Goal: Information Seeking & Learning: Check status

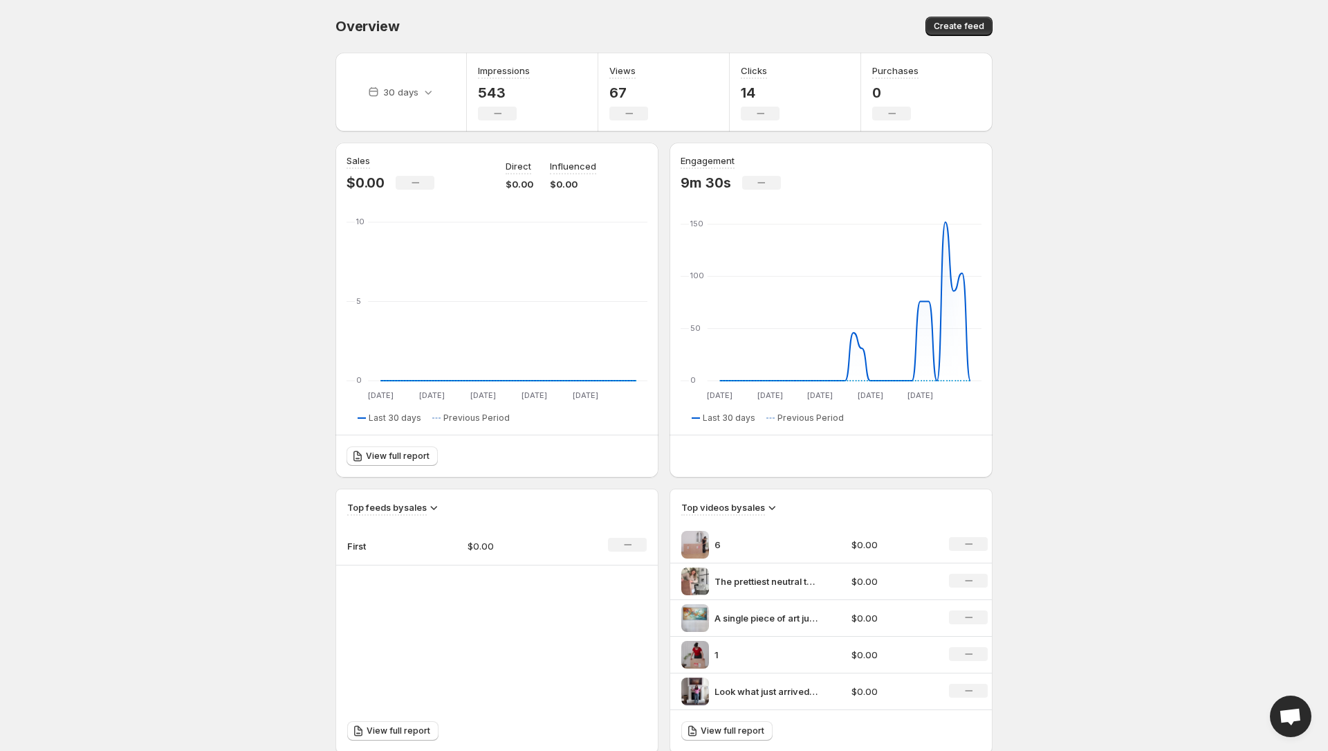
click at [497, 82] on div "Impressions 543 No change" at bounding box center [504, 92] width 52 height 57
click at [502, 71] on h3 "Impressions" at bounding box center [504, 71] width 52 height 14
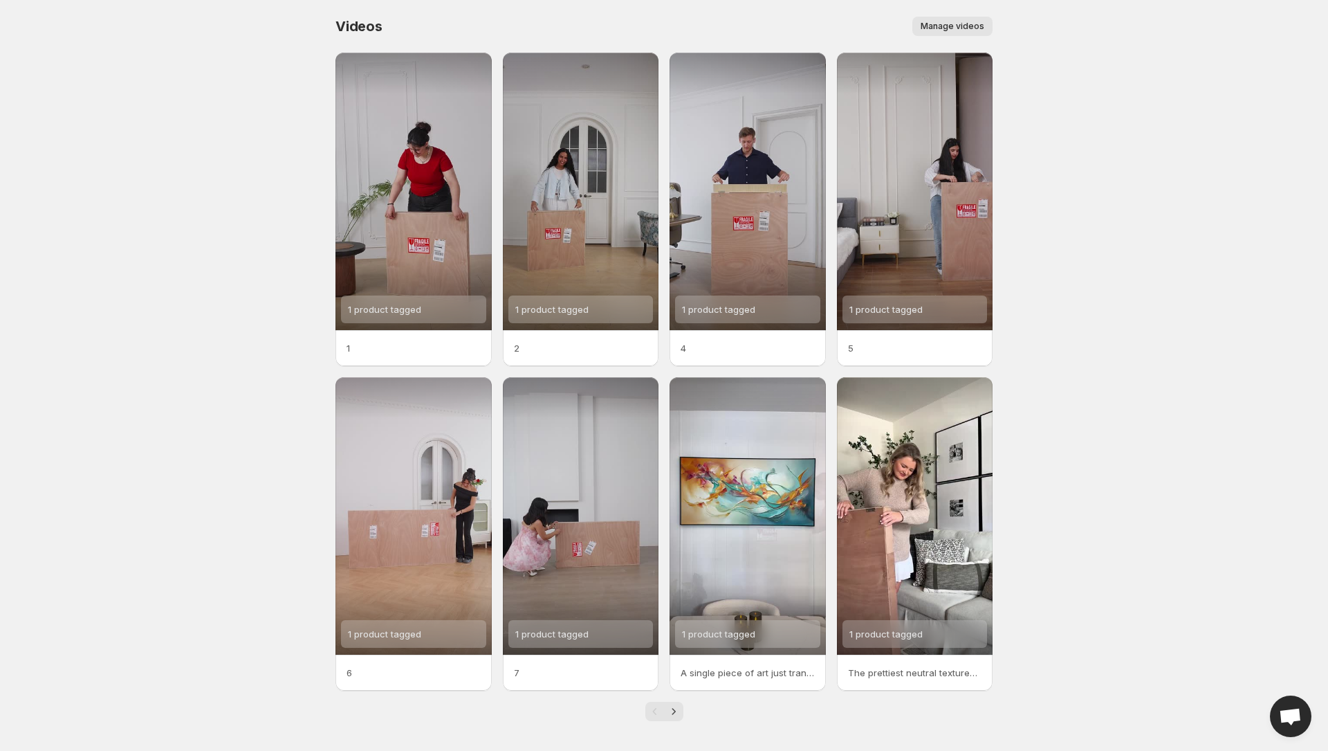
scroll to position [3, 0]
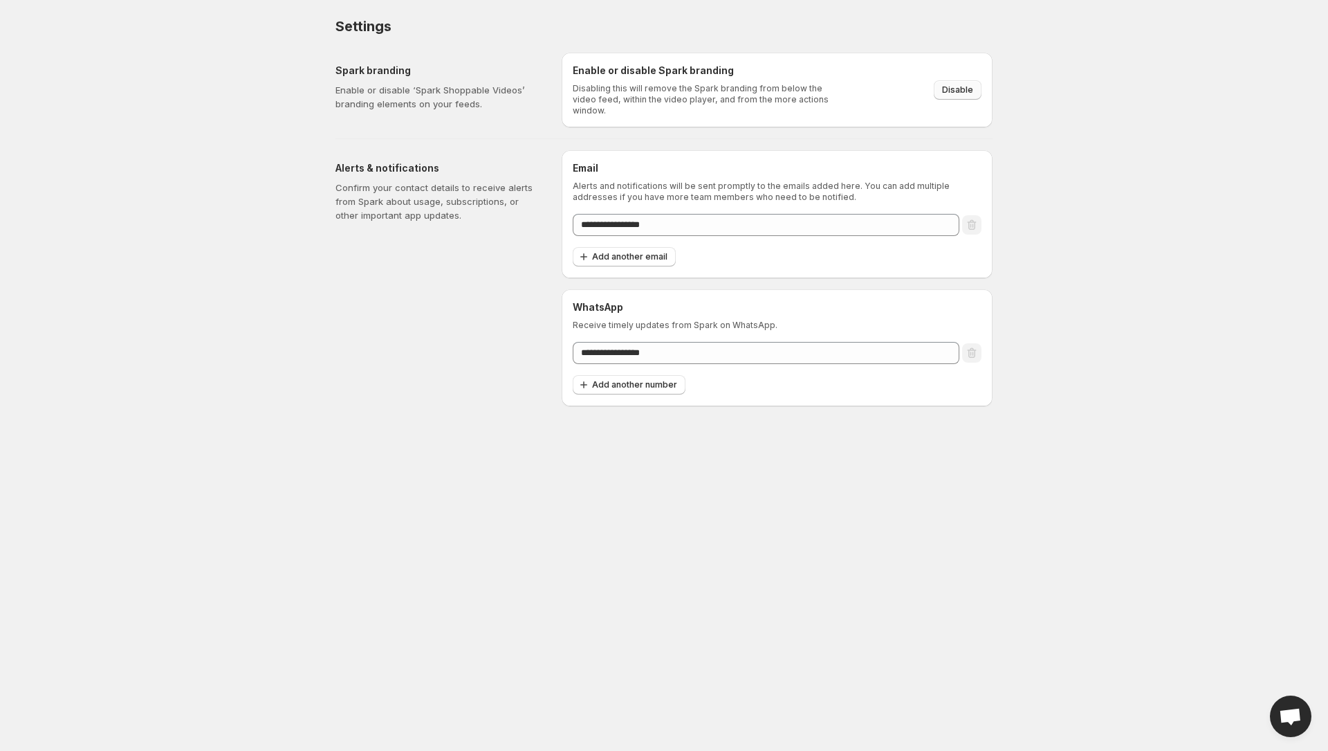
click at [963, 84] on span "Disable" at bounding box center [957, 89] width 31 height 11
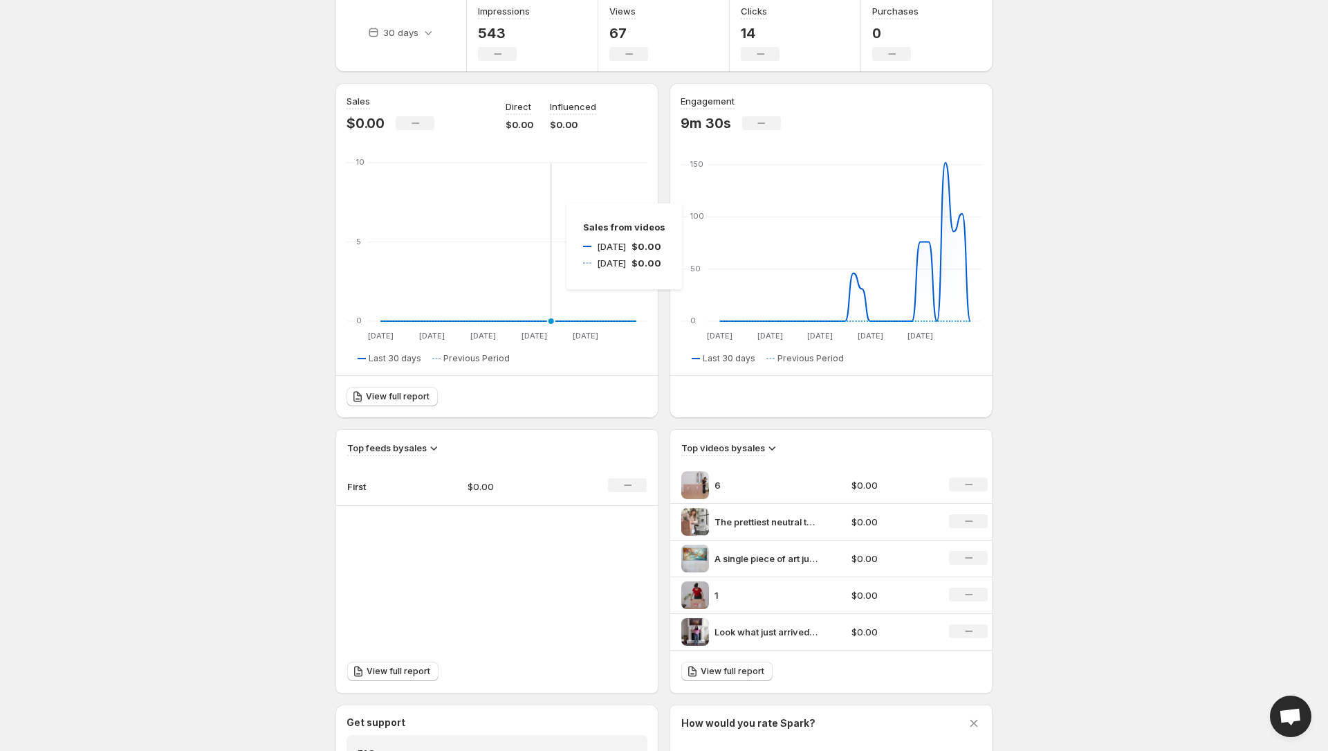
scroll to position [82, 0]
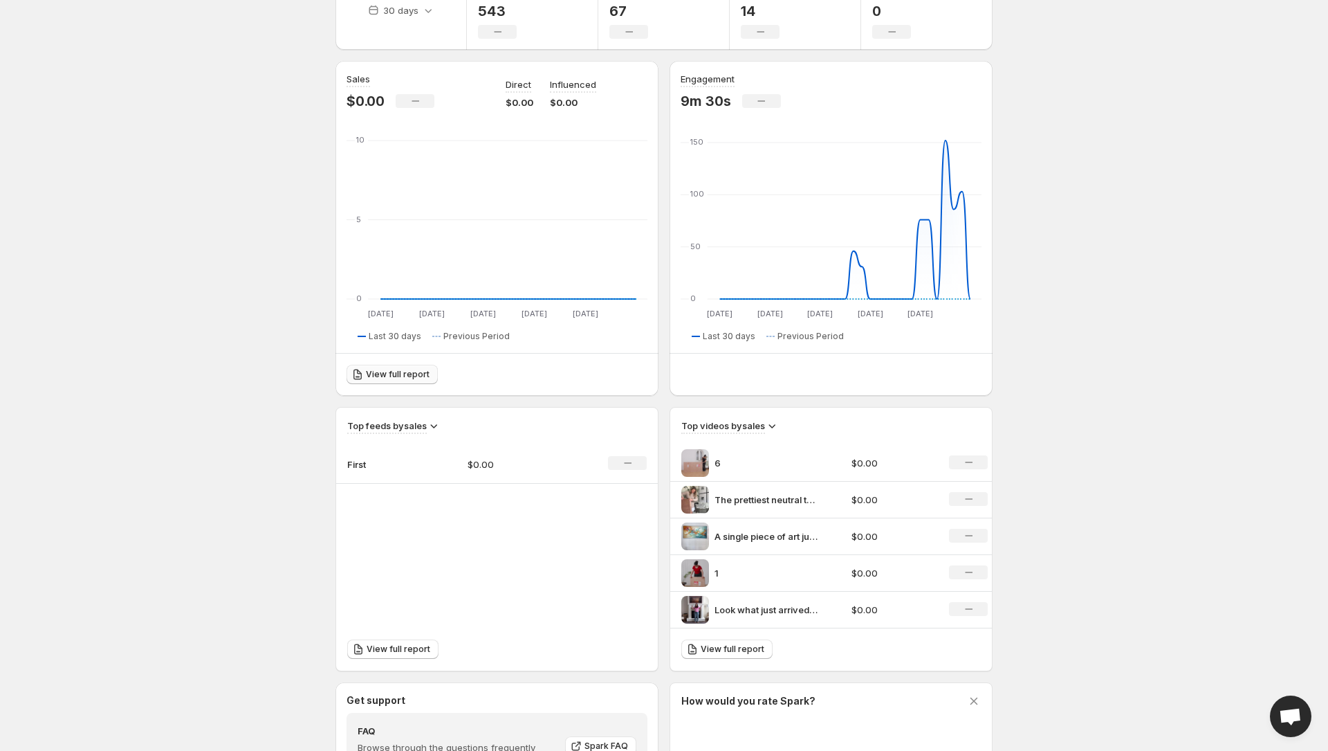
click at [405, 372] on span "View full report" at bounding box center [398, 374] width 64 height 11
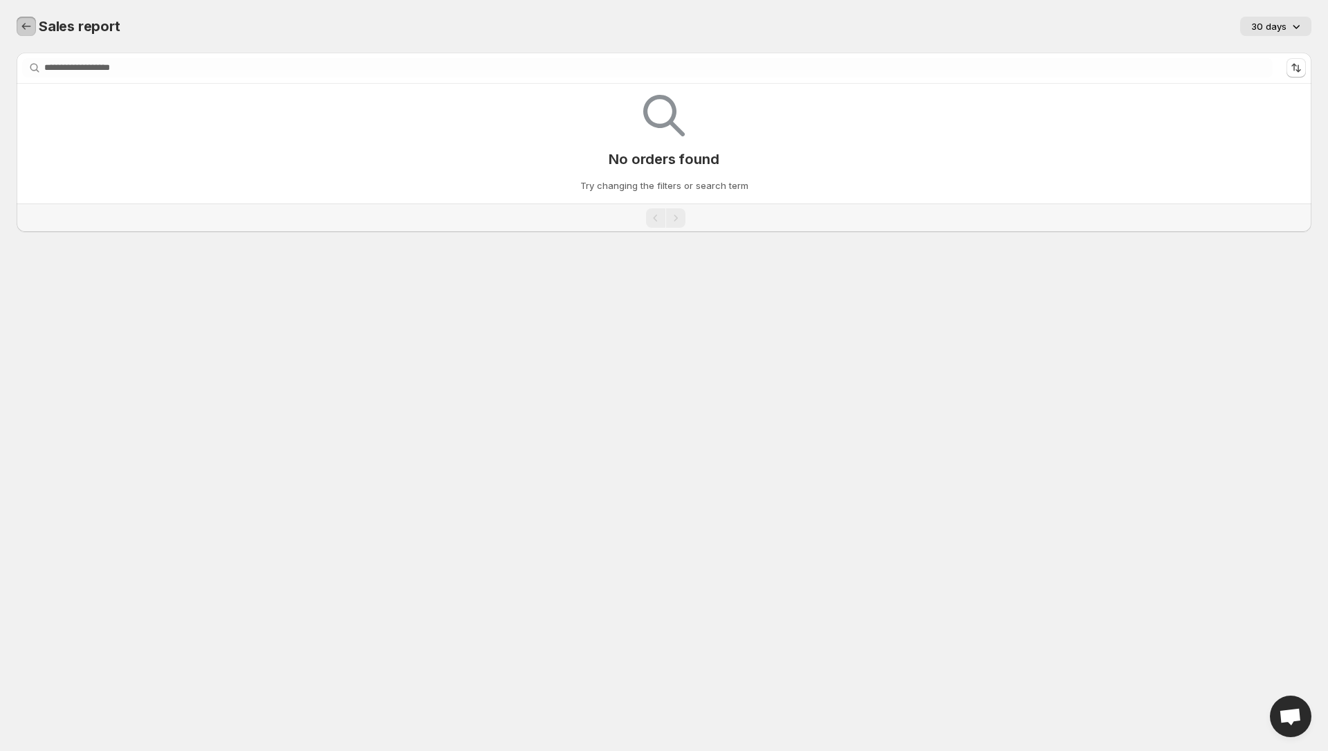
click at [22, 26] on icon "Sales report" at bounding box center [26, 26] width 14 height 14
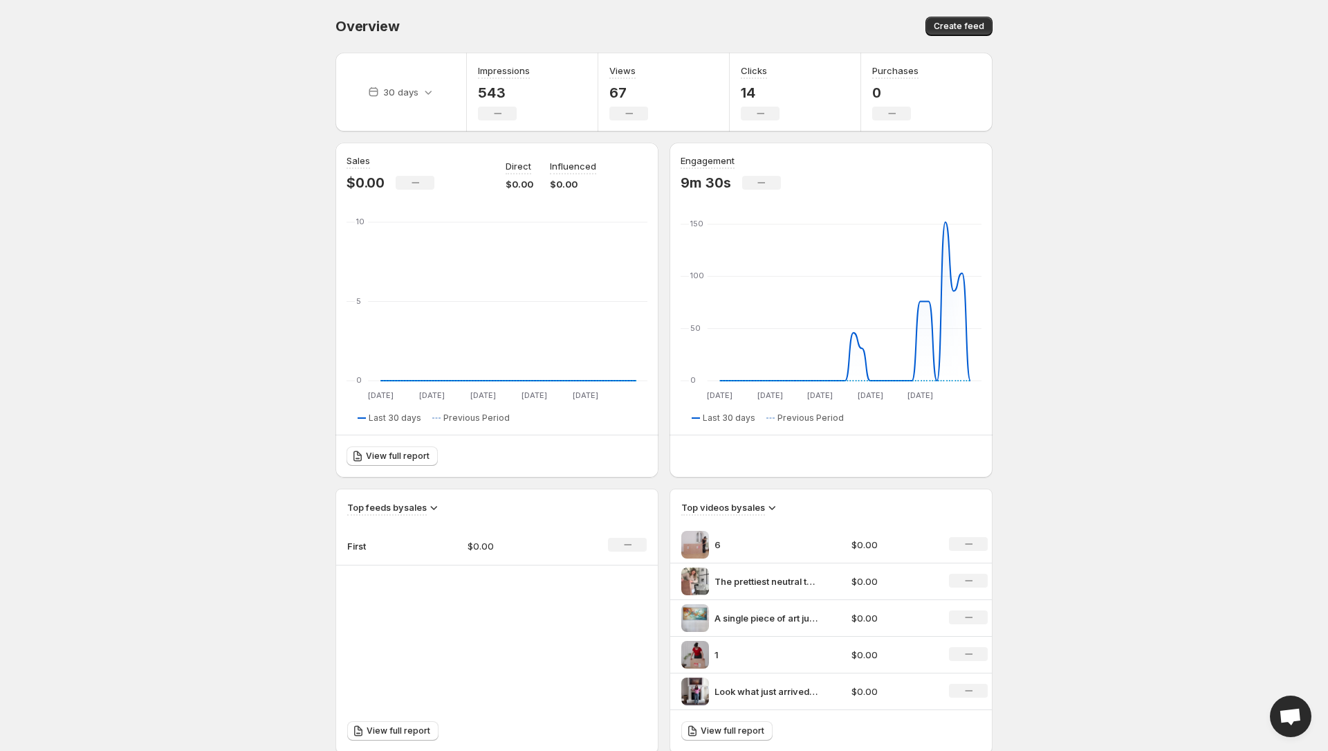
click at [901, 111] on div "No change" at bounding box center [891, 114] width 39 height 14
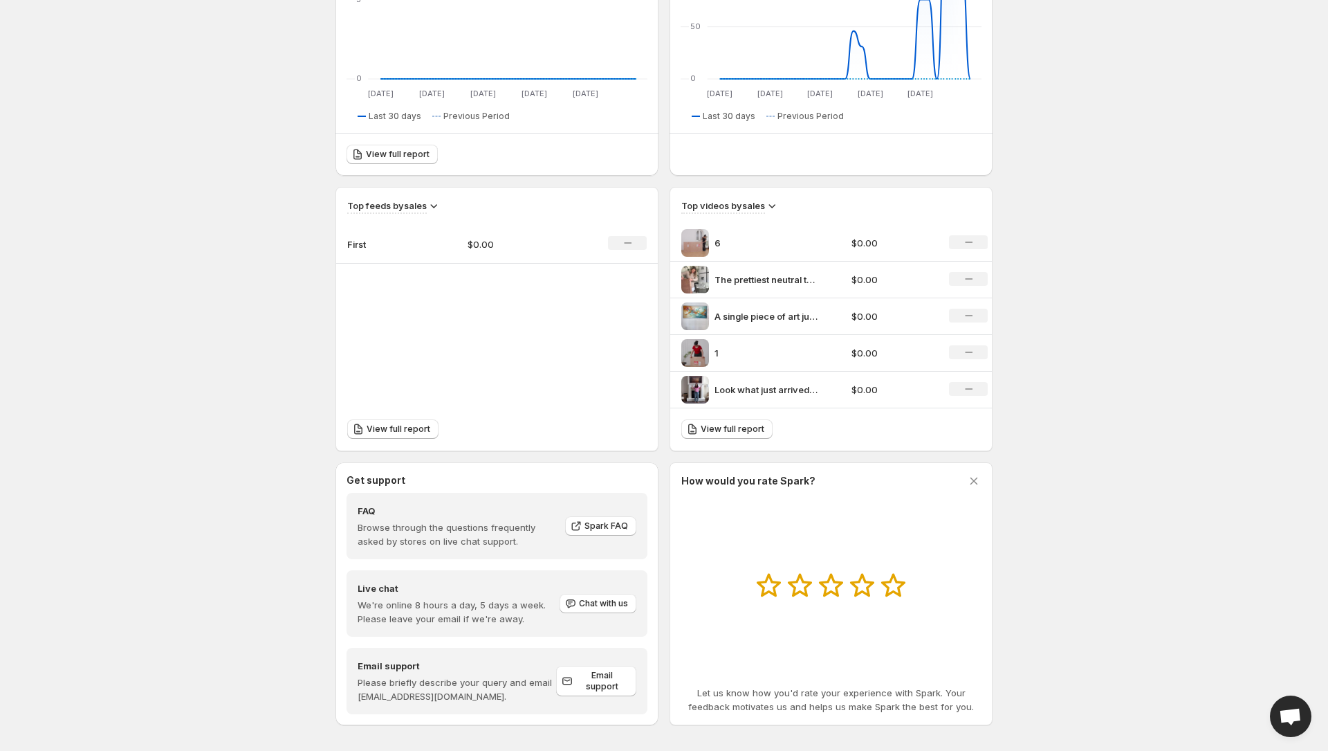
scroll to position [302, 0]
click at [741, 430] on span "View full report" at bounding box center [733, 428] width 64 height 11
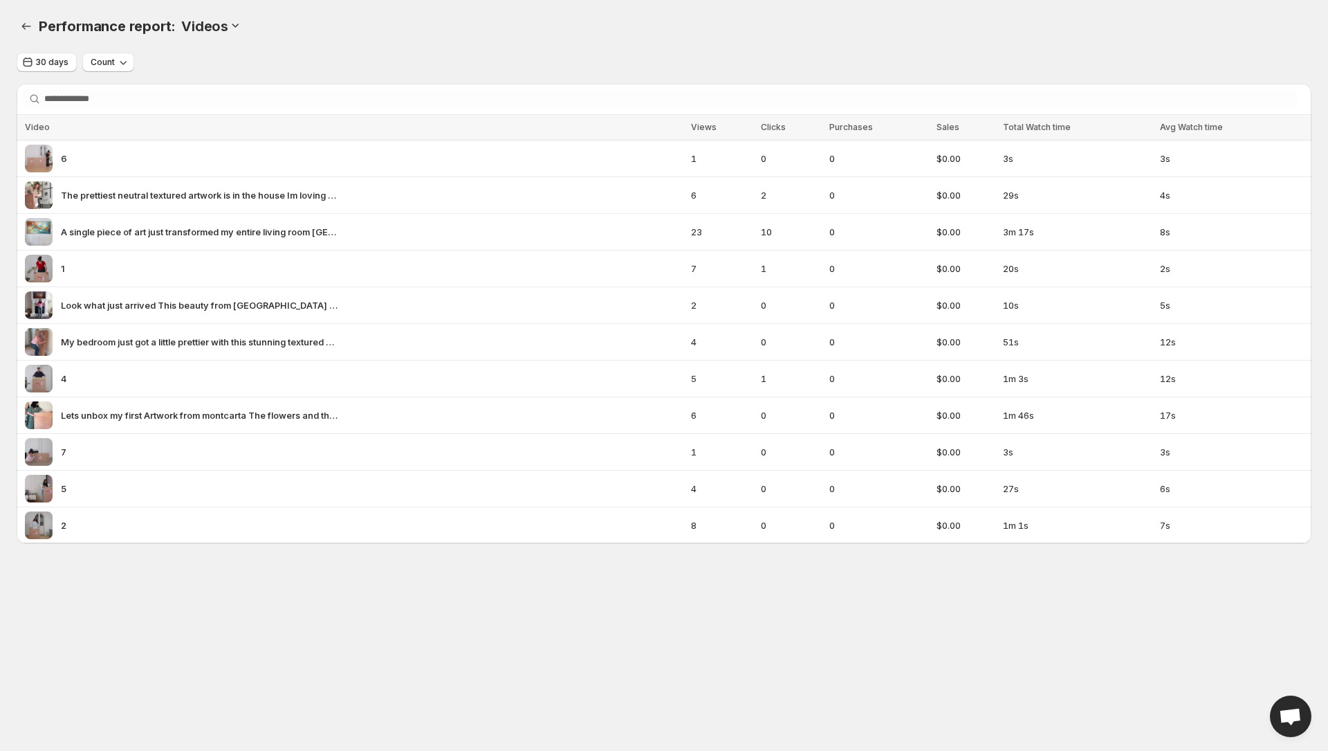
click at [771, 34] on div "Performance report: Videos" at bounding box center [675, 26] width 1273 height 19
